Goal: Transaction & Acquisition: Purchase product/service

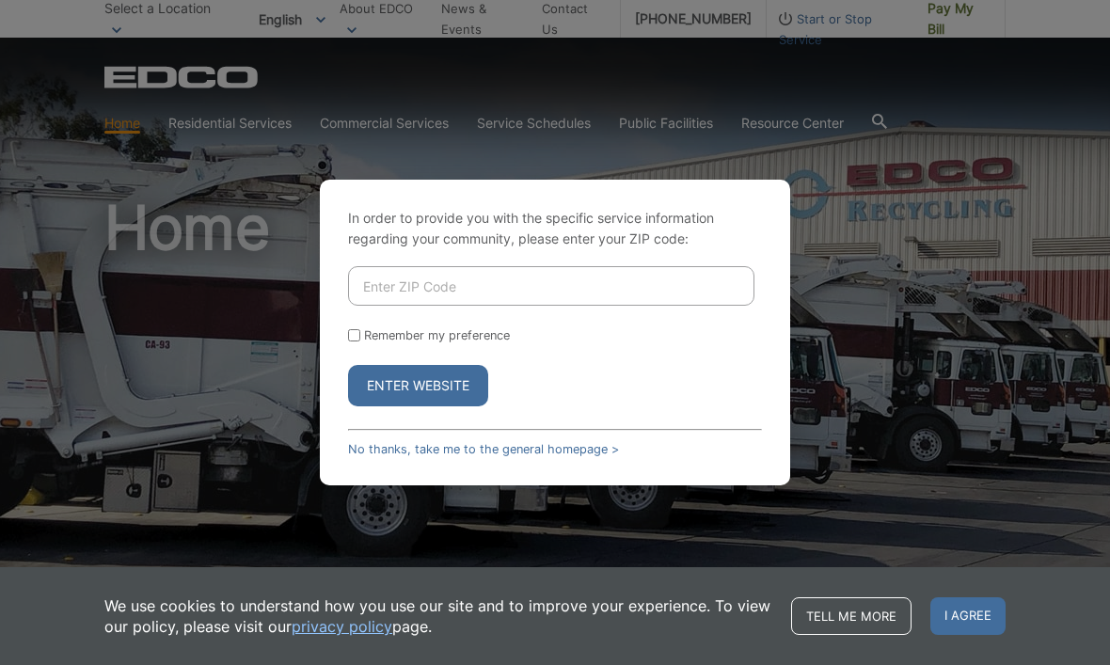
click at [542, 306] on input "Enter ZIP Code" at bounding box center [551, 286] width 406 height 40
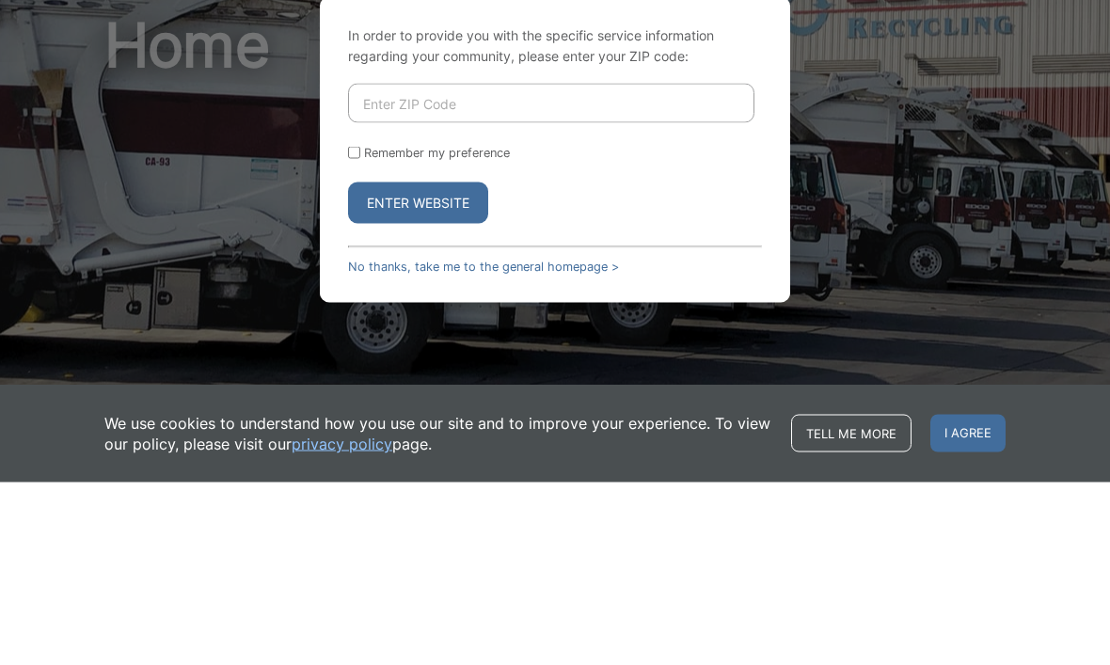
type input "92040"
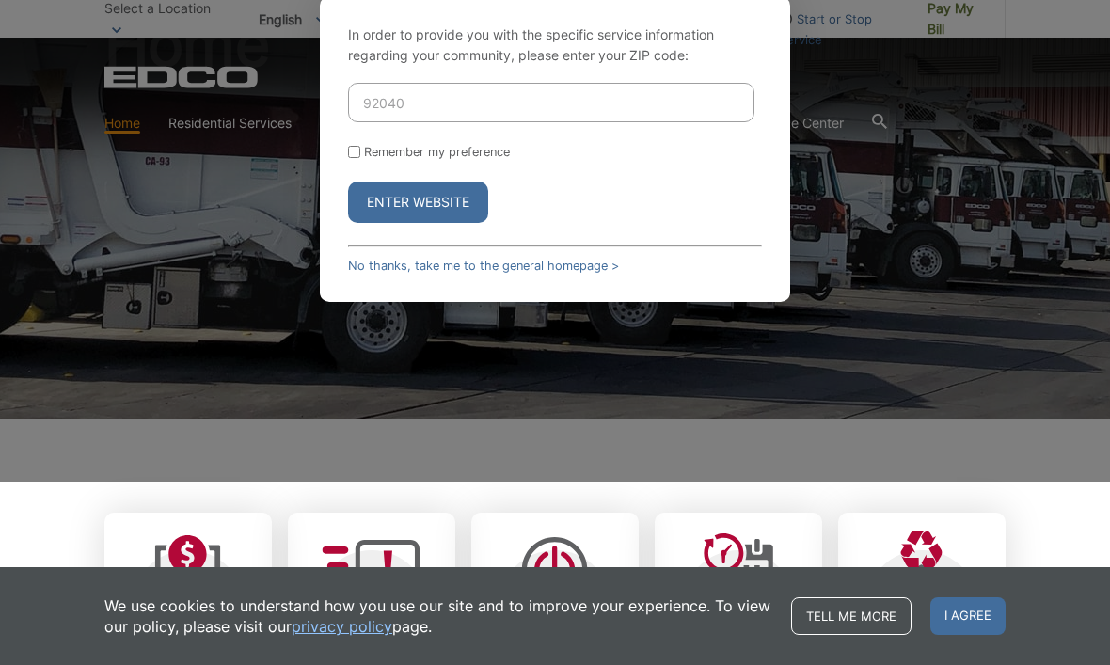
click at [452, 223] on button "Enter Website" at bounding box center [418, 202] width 140 height 41
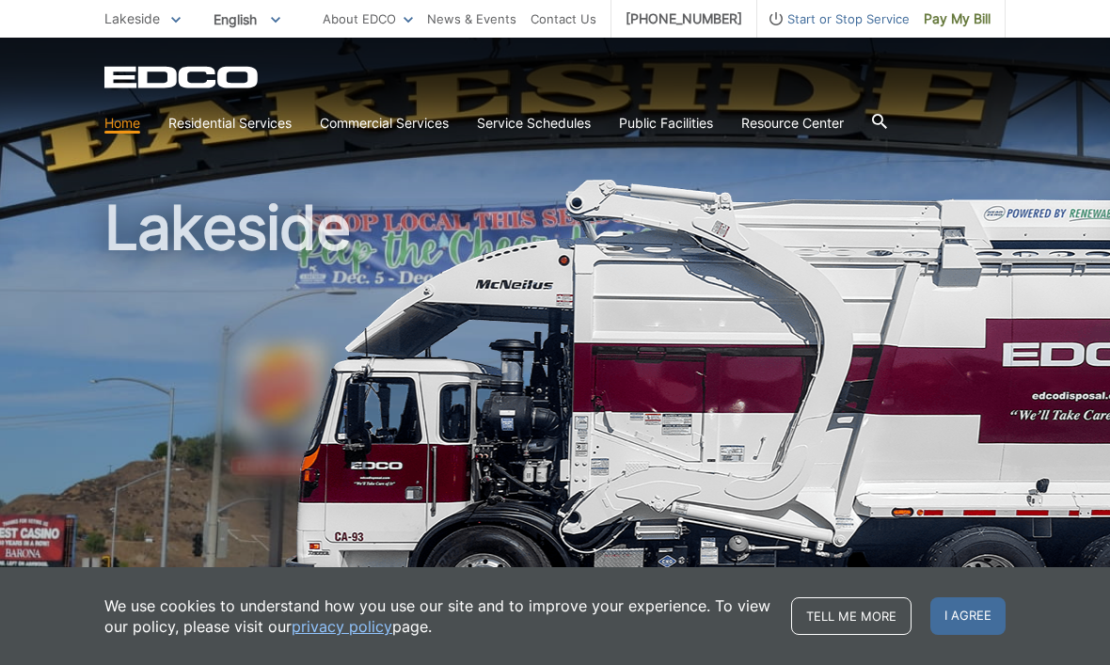
click at [965, 612] on span "I agree" at bounding box center [967, 616] width 75 height 38
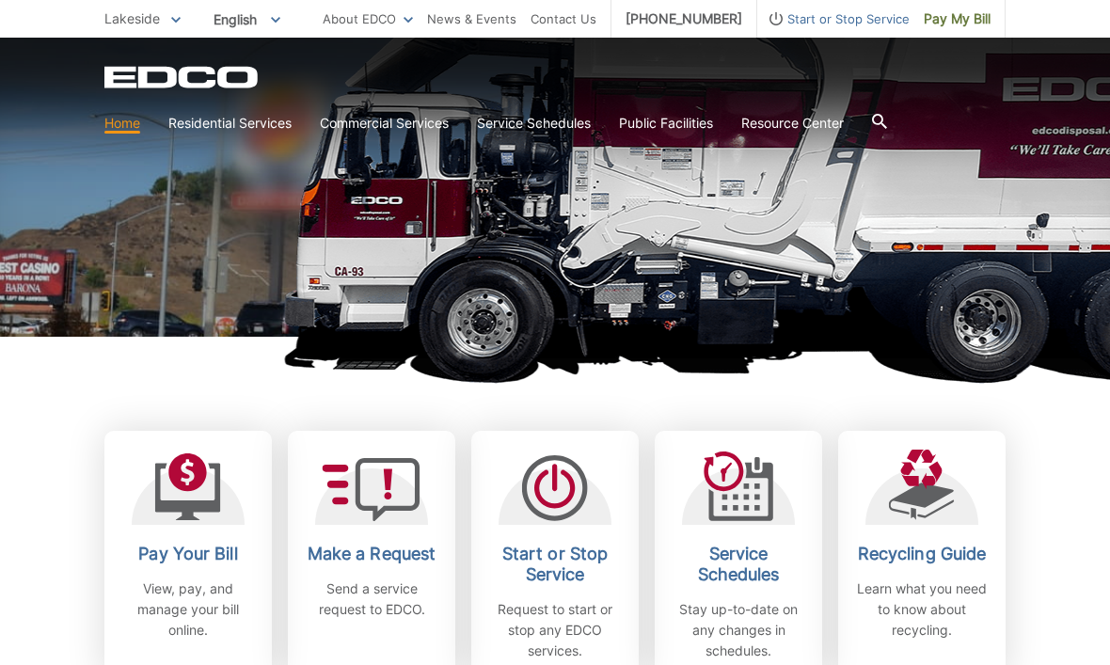
scroll to position [266, 0]
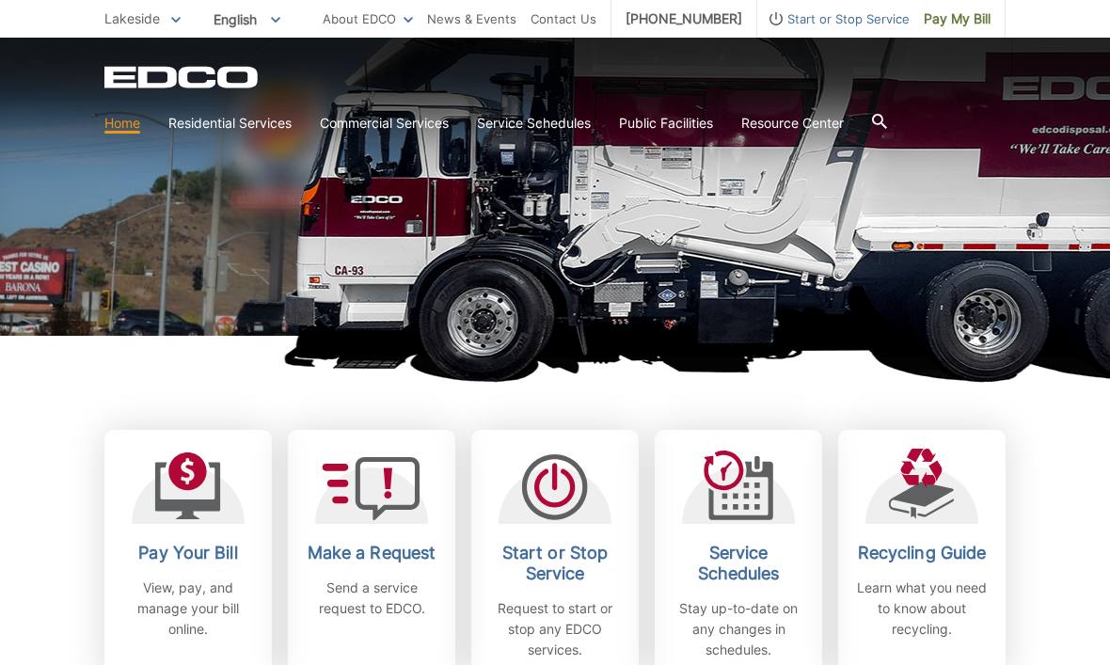
click at [224, 492] on div at bounding box center [188, 486] width 113 height 75
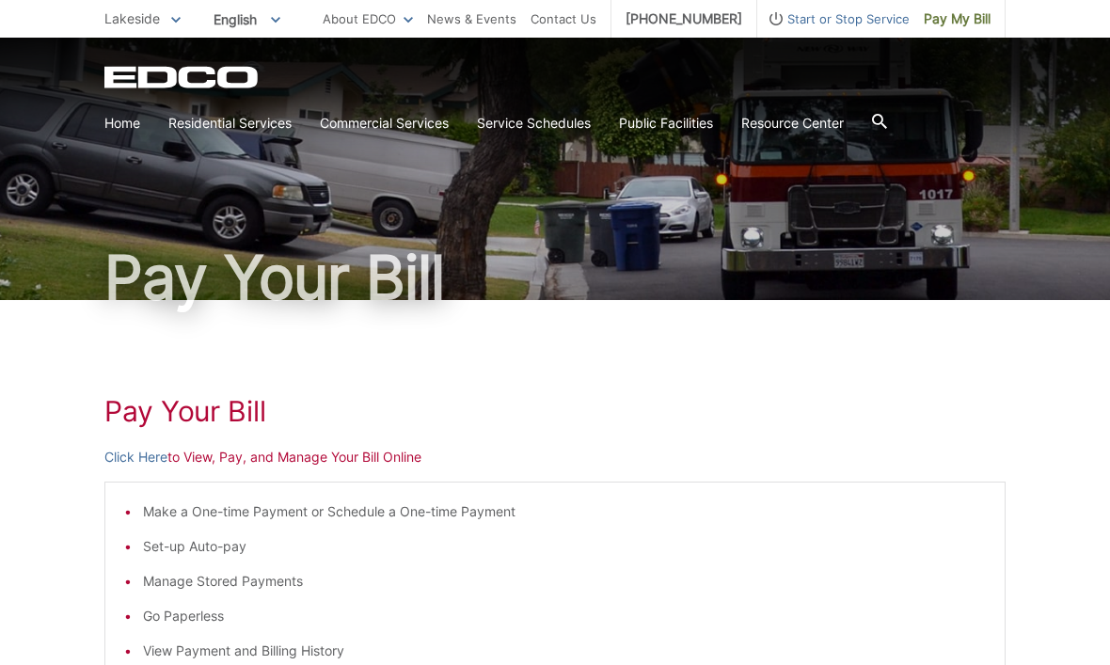
scroll to position [92, 0]
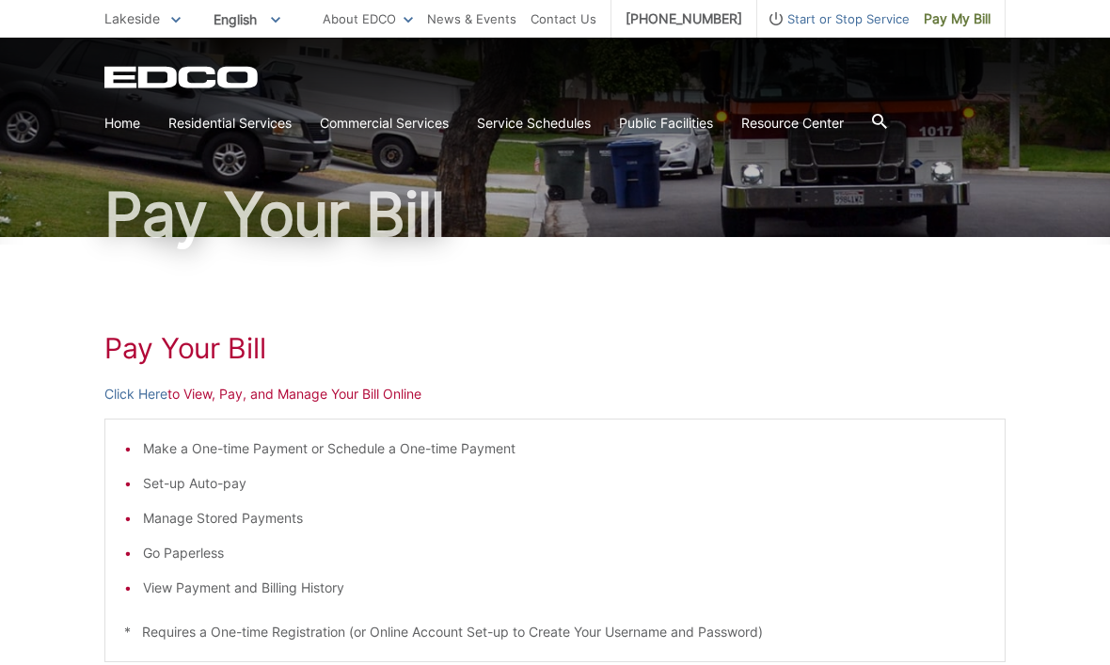
click at [322, 585] on li "View Payment and Billing History" at bounding box center [564, 588] width 843 height 21
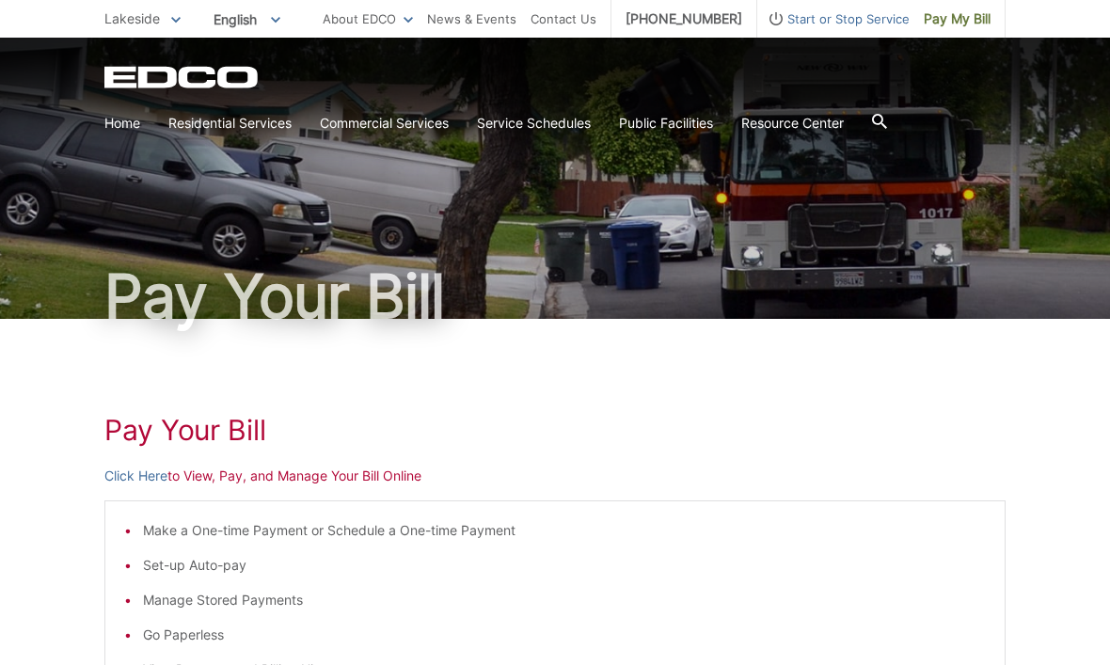
scroll to position [0, 0]
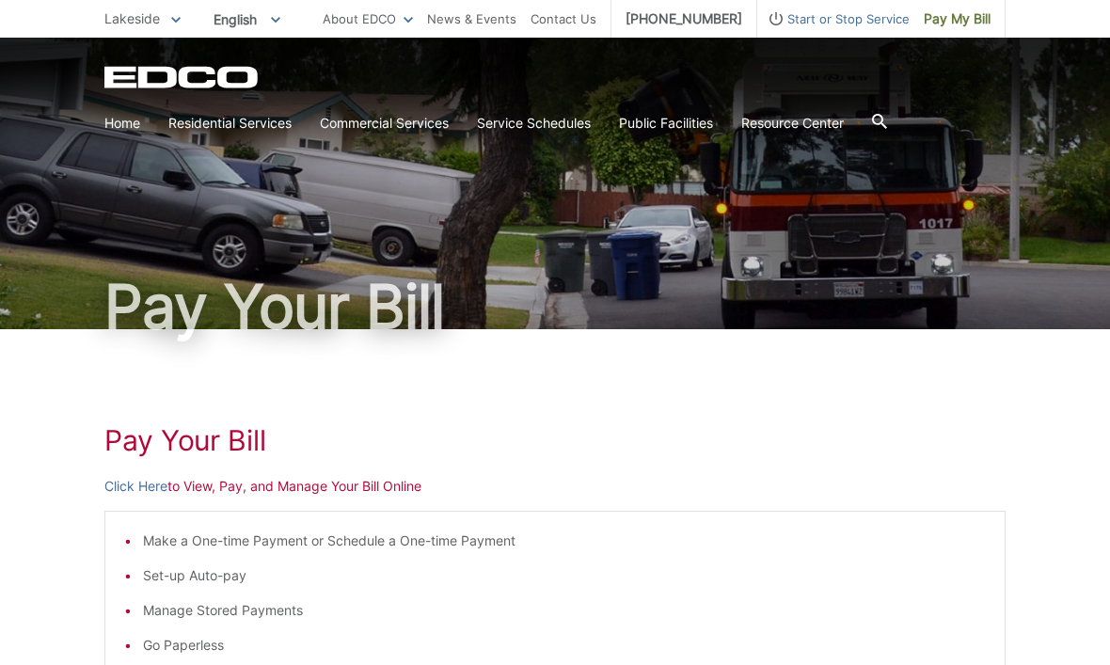
click at [1025, 133] on div "EDCO Logo Home Residential Services Curbside Pickup Recycling Organic Recycling…" at bounding box center [555, 89] width 1110 height 103
click at [883, 29] on span "Start or Stop Service" at bounding box center [833, 18] width 152 height 21
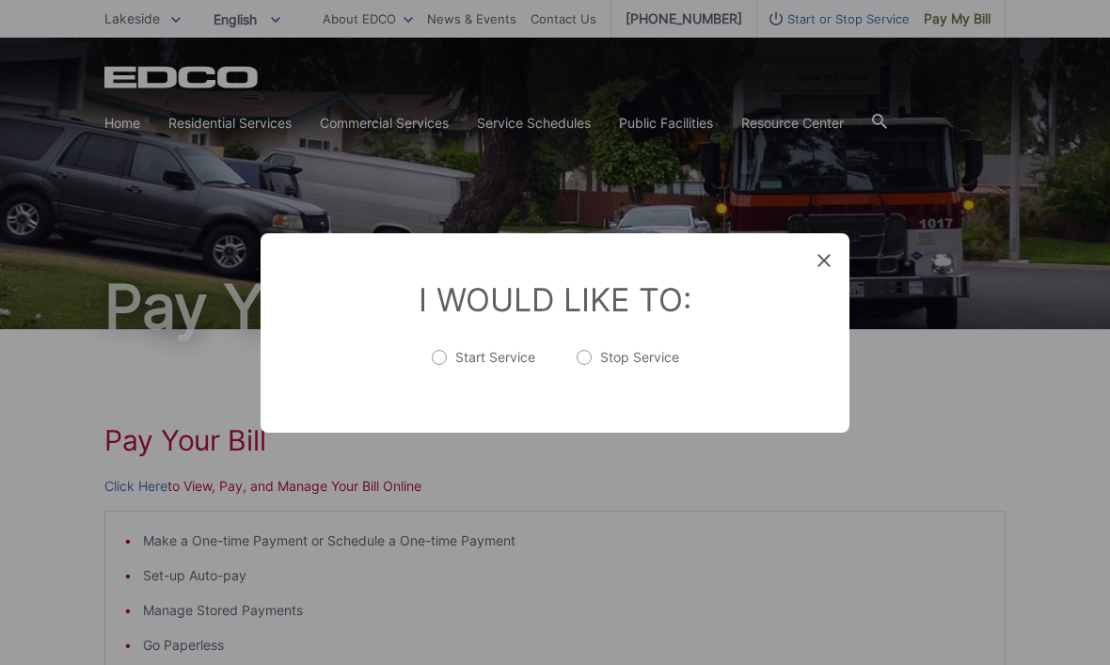
click at [829, 262] on icon at bounding box center [823, 260] width 13 height 13
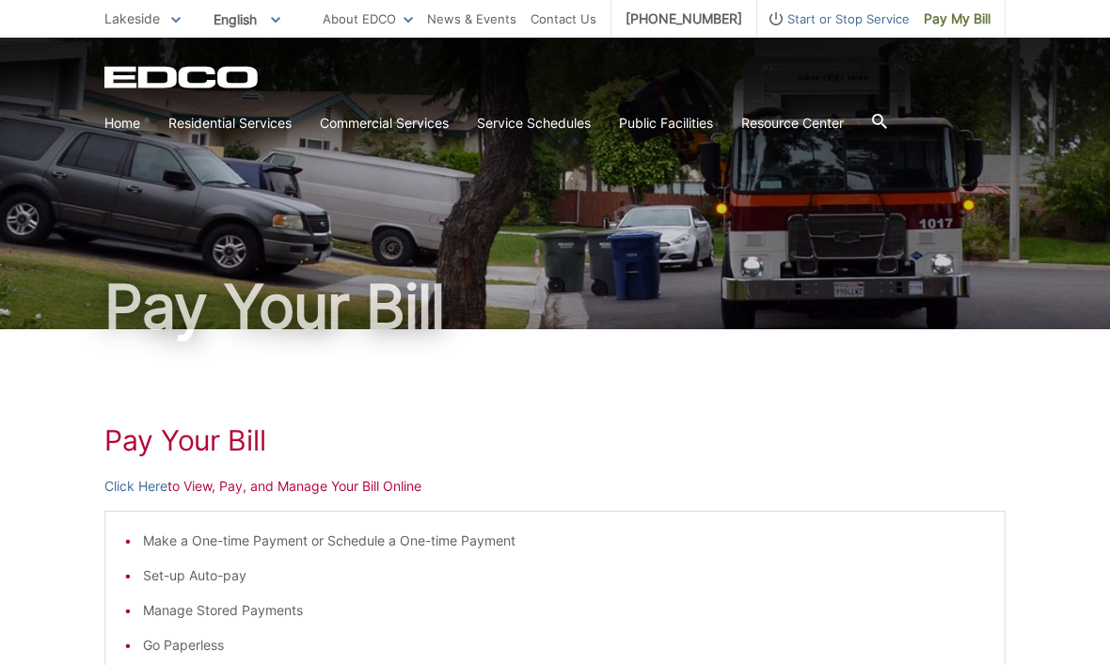
click at [973, 18] on span "Pay My Bill" at bounding box center [957, 18] width 67 height 21
click at [352, 496] on p "Click Here to View, Pay, and Manage Your Bill Online" at bounding box center [554, 486] width 901 height 21
click at [345, 495] on p "Click Here to View, Pay, and Manage Your Bill Online" at bounding box center [554, 486] width 901 height 21
click at [303, 486] on p "Click Here to View, Pay, and Manage Your Bill Online" at bounding box center [554, 486] width 901 height 21
